Goal: Task Accomplishment & Management: Complete application form

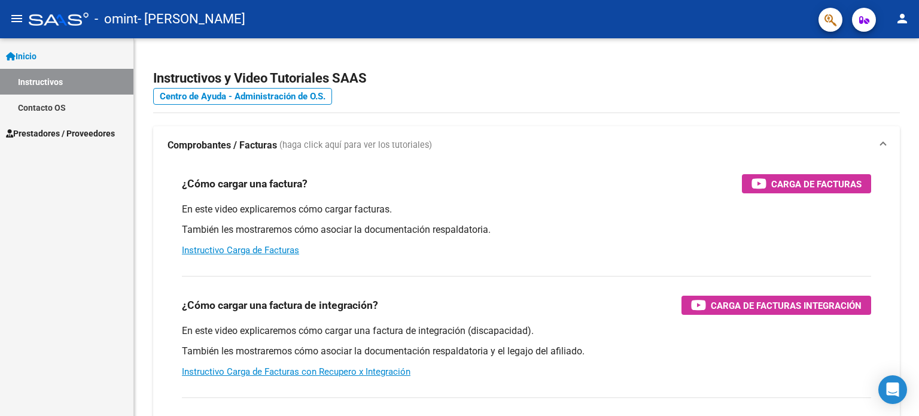
click at [60, 138] on span "Prestadores / Proveedores" at bounding box center [60, 133] width 109 height 13
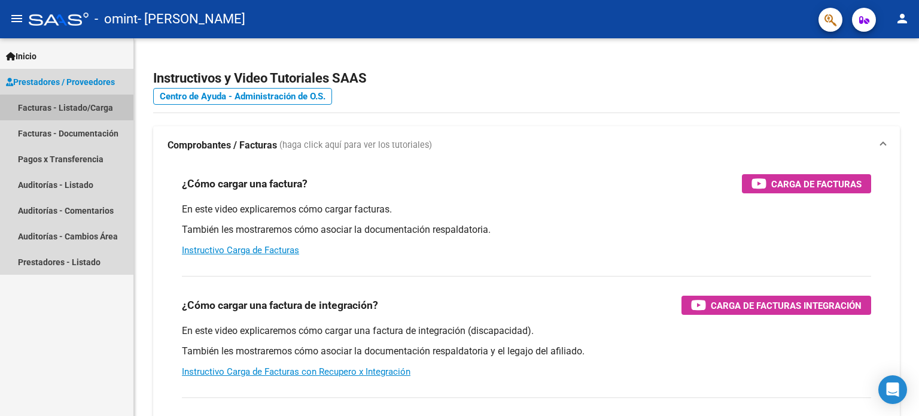
click at [69, 108] on link "Facturas - Listado/Carga" at bounding box center [66, 108] width 133 height 26
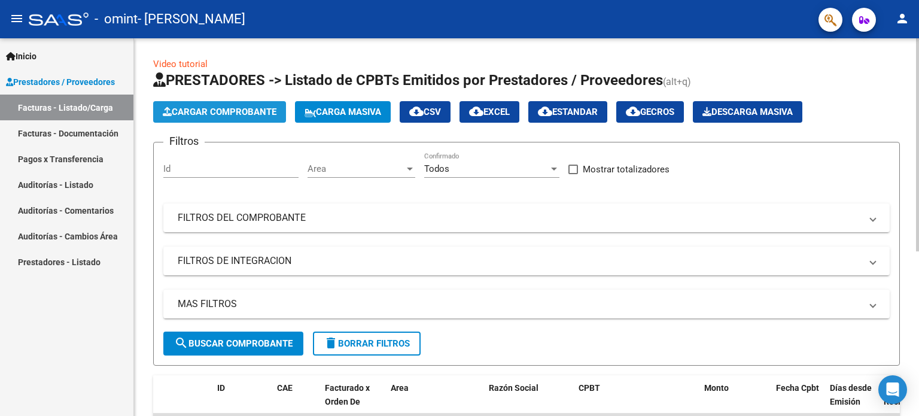
click at [269, 107] on span "Cargar Comprobante" at bounding box center [220, 112] width 114 height 11
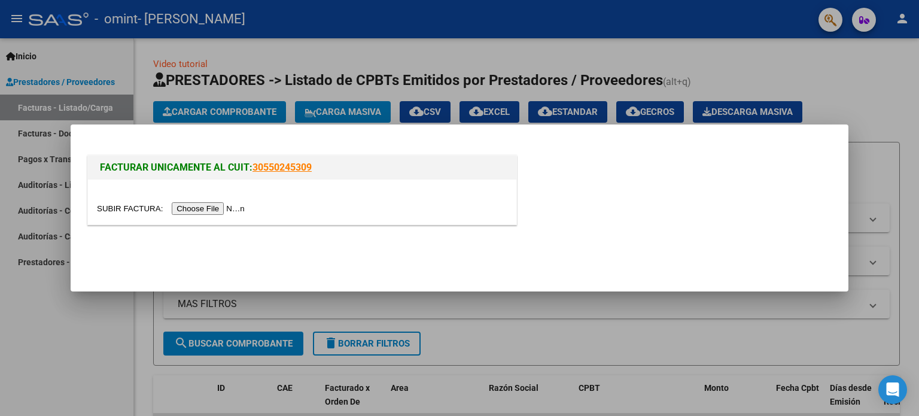
click at [223, 209] on input "file" at bounding box center [172, 208] width 151 height 13
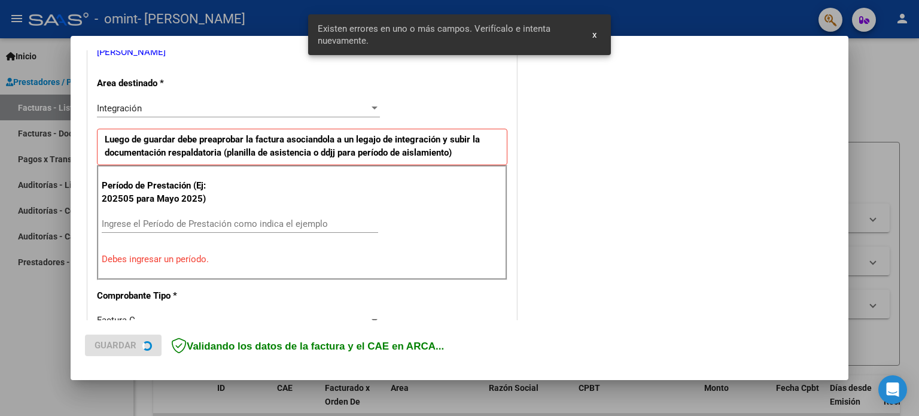
scroll to position [280, 0]
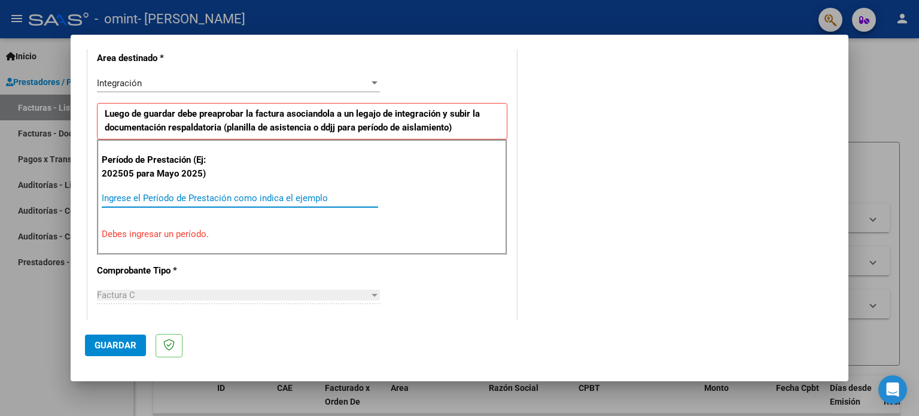
click at [148, 197] on input "Ingrese el Período de Prestación como indica el ejemplo" at bounding box center [240, 198] width 276 height 11
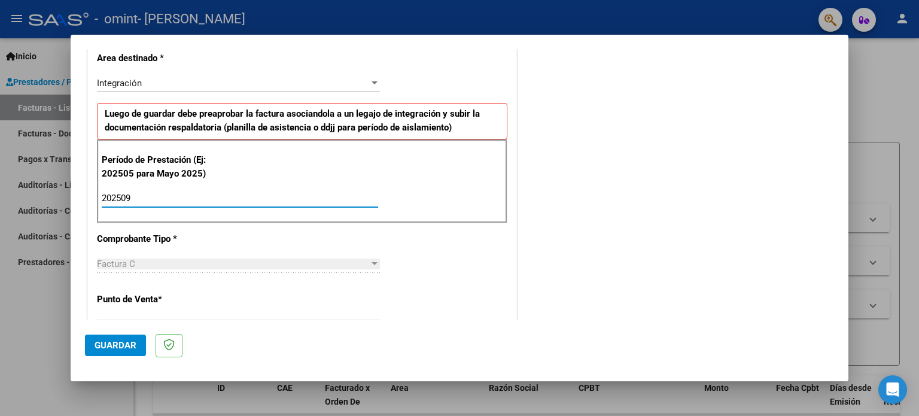
type input "202509"
click at [111, 342] on span "Guardar" at bounding box center [116, 345] width 42 height 11
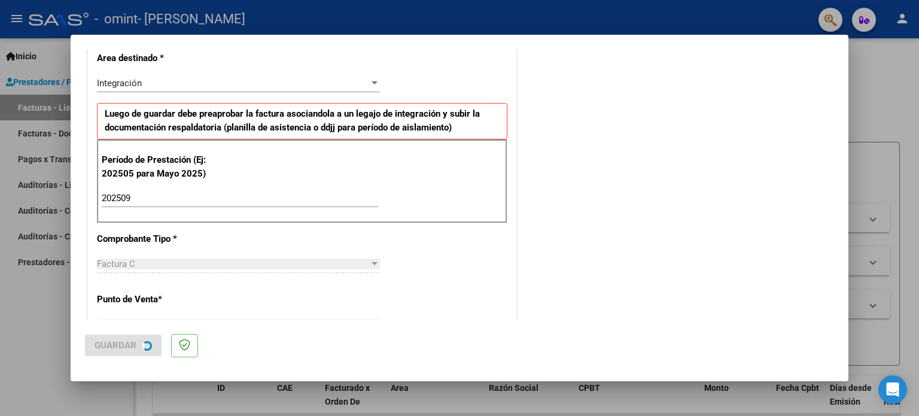
scroll to position [0, 0]
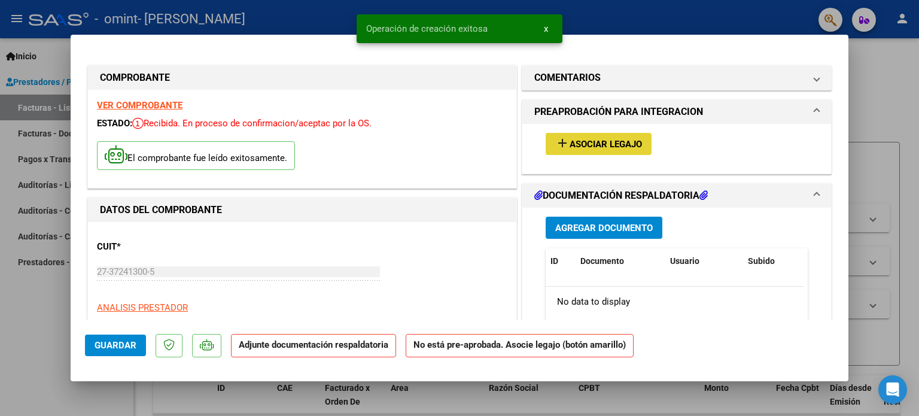
click at [574, 142] on span "Asociar Legajo" at bounding box center [606, 144] width 72 height 11
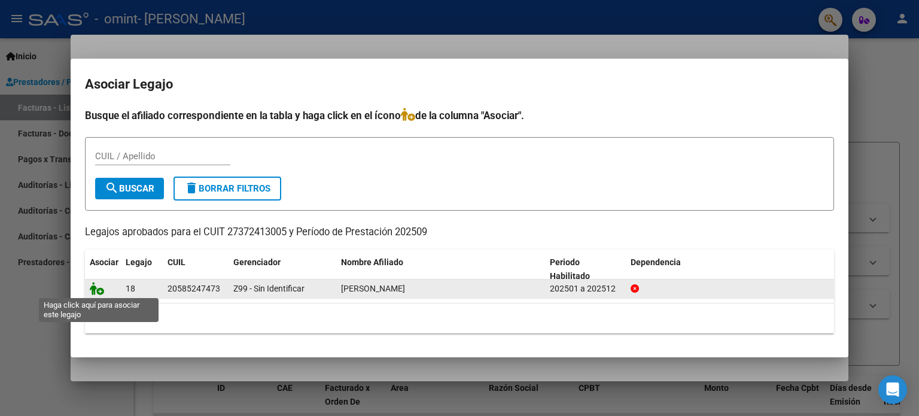
click at [96, 289] on icon at bounding box center [97, 288] width 14 height 13
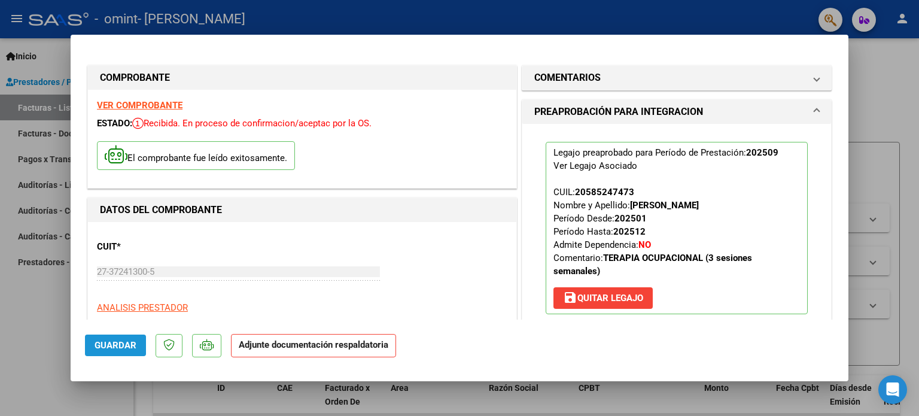
click at [124, 354] on button "Guardar" at bounding box center [115, 346] width 61 height 22
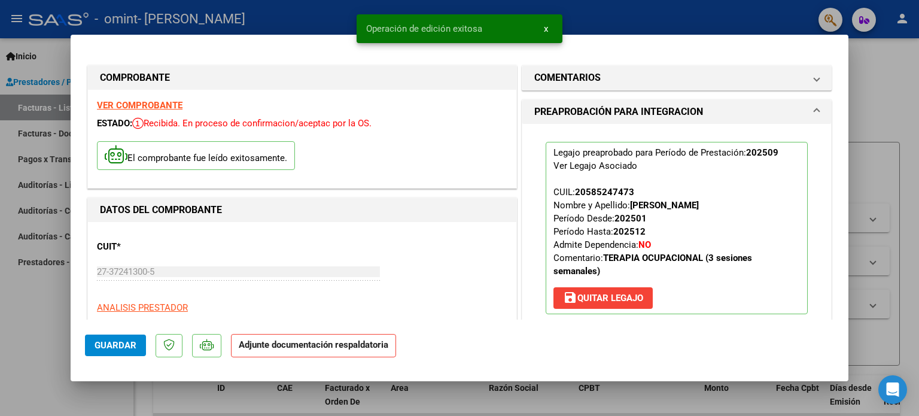
click at [25, 330] on div at bounding box center [459, 208] width 919 height 416
type input "$ 0,00"
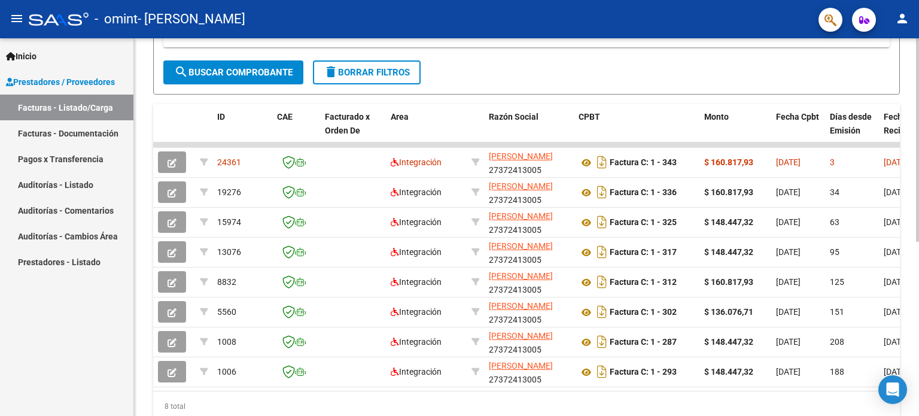
click at [919, 207] on div at bounding box center [917, 289] width 3 height 203
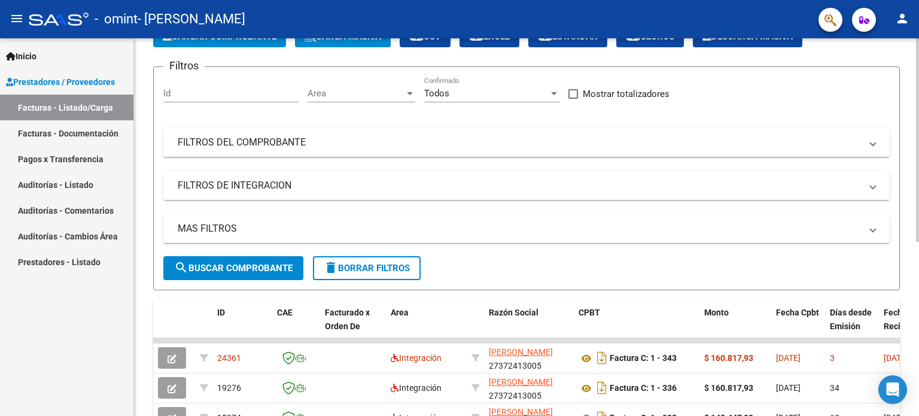
click at [919, 92] on div at bounding box center [917, 181] width 3 height 203
